Goal: Information Seeking & Learning: Learn about a topic

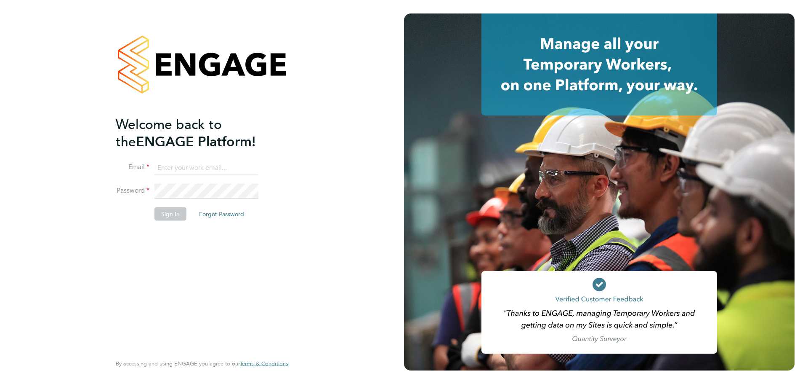
type input "sophia@xede.co.uk"
click at [177, 213] on button "Sign In" at bounding box center [171, 213] width 32 height 13
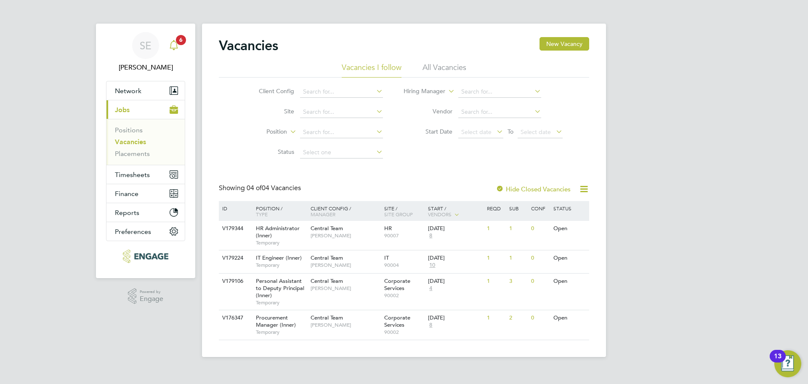
click at [184, 39] on span "6" at bounding box center [181, 40] width 10 height 10
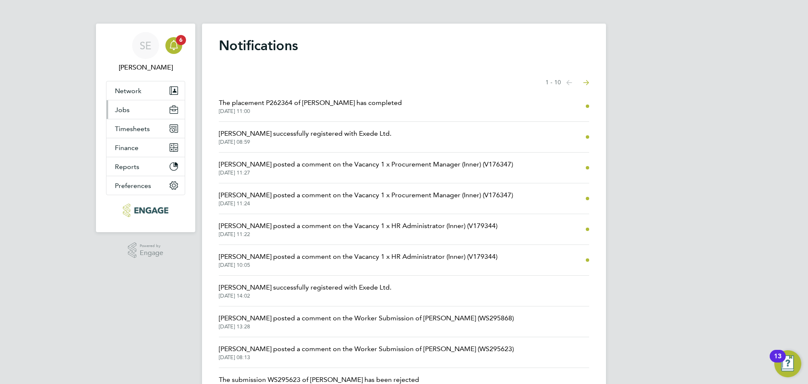
click at [158, 109] on button "Jobs" at bounding box center [146, 109] width 78 height 19
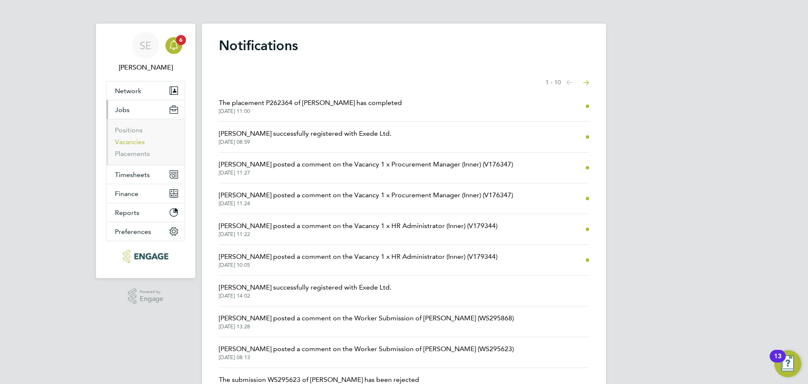
click at [134, 141] on link "Vacancies" at bounding box center [130, 142] width 30 height 8
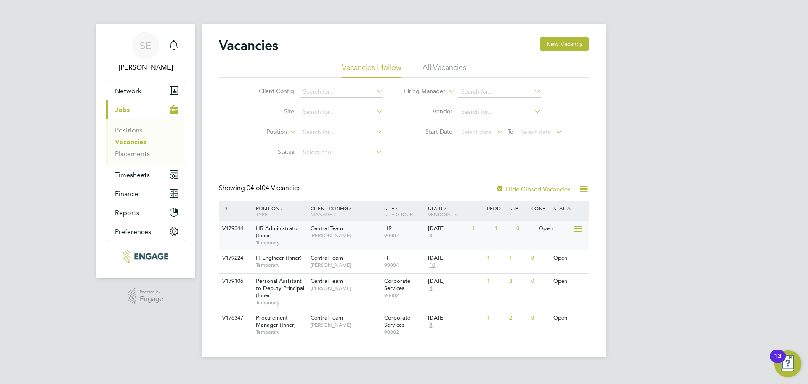
click at [333, 236] on span "[PERSON_NAME]" at bounding box center [345, 235] width 69 height 7
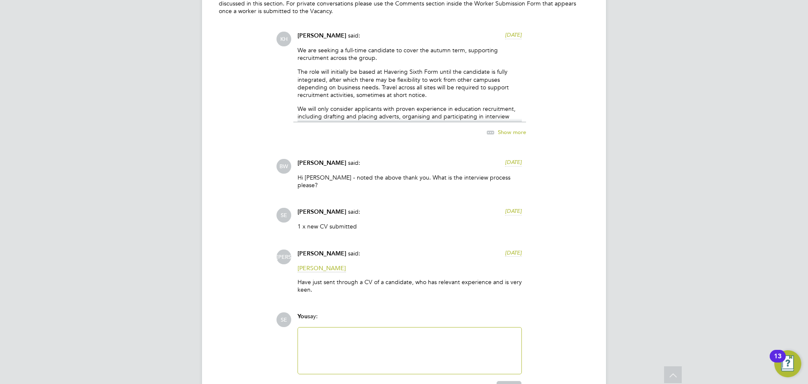
scroll to position [1502, 0]
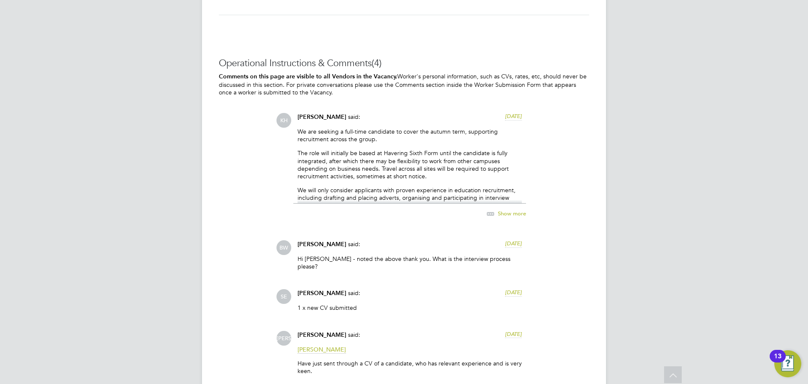
click at [504, 212] on span "Show more" at bounding box center [512, 213] width 28 height 7
